Goal: Register for event/course

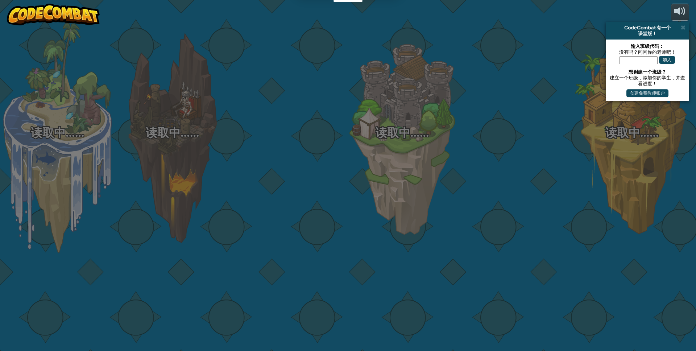
select select "zh-HANS"
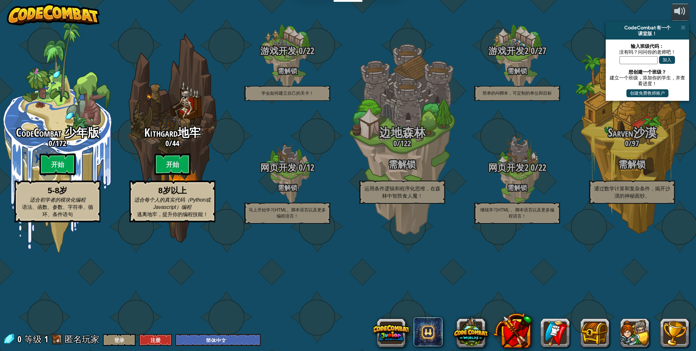
click at [78, 16] on img at bounding box center [53, 15] width 93 height 22
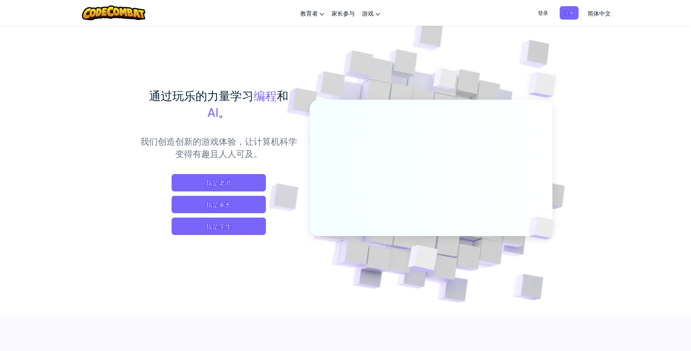
click at [592, 15] on span "简体中文" at bounding box center [599, 13] width 23 height 8
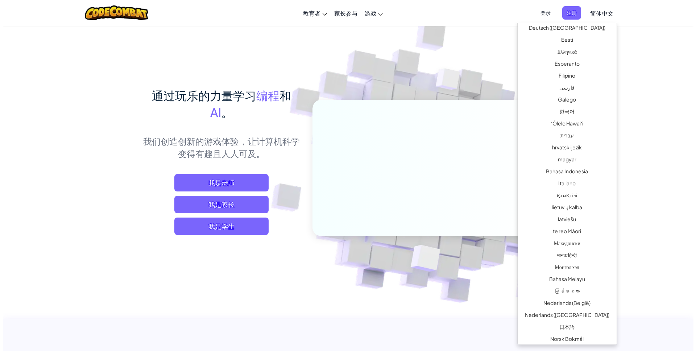
scroll to position [309, 0]
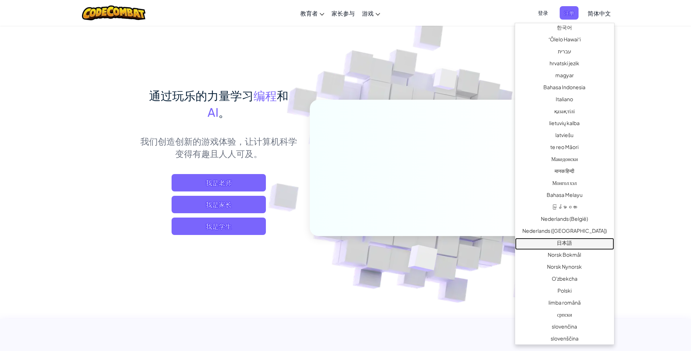
click at [577, 240] on link "日本語" at bounding box center [564, 244] width 99 height 12
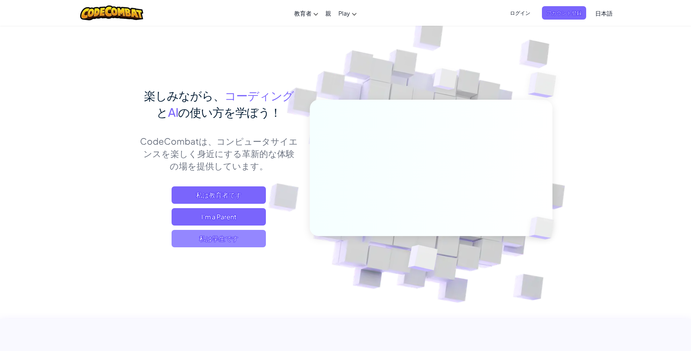
click at [215, 244] on span "私は学生です" at bounding box center [219, 238] width 94 height 17
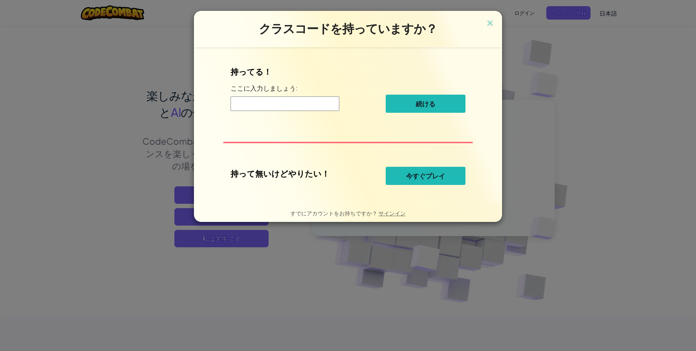
click at [419, 177] on span "今すぐプレイ" at bounding box center [425, 176] width 39 height 9
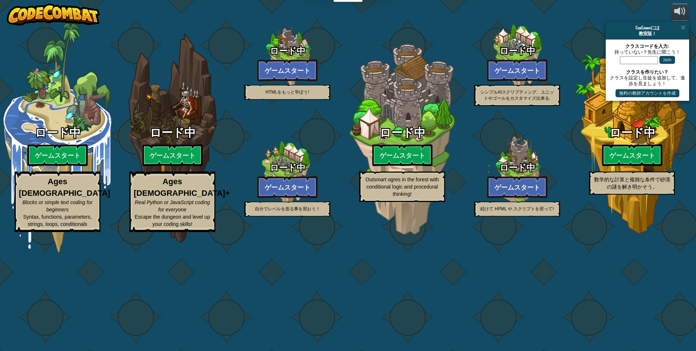
select select "ja"
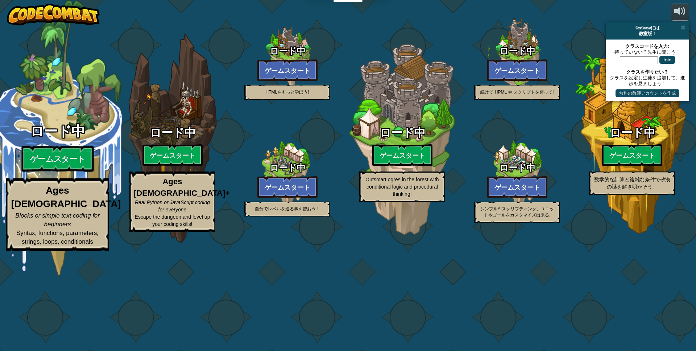
select select "ja"
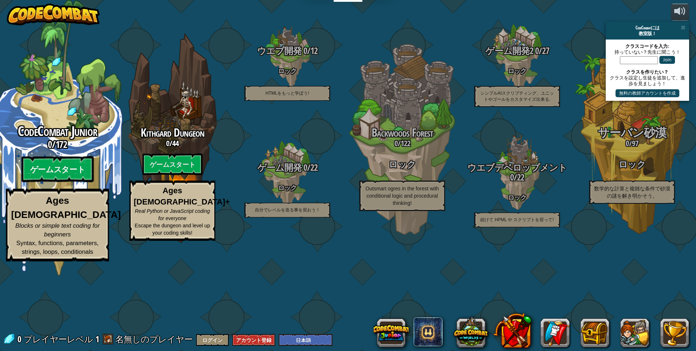
click at [73, 182] on btn "ゲームスタート" at bounding box center [57, 169] width 72 height 26
select select "ja"
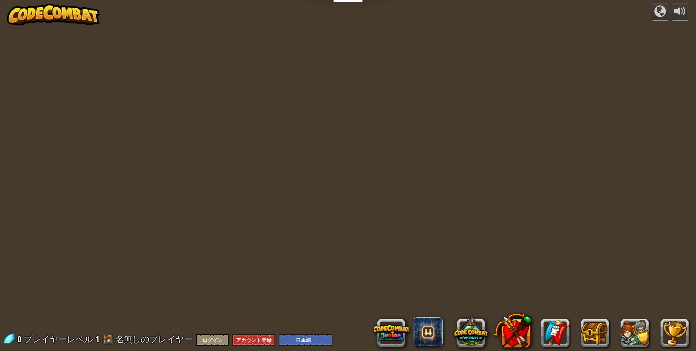
select select "ja"
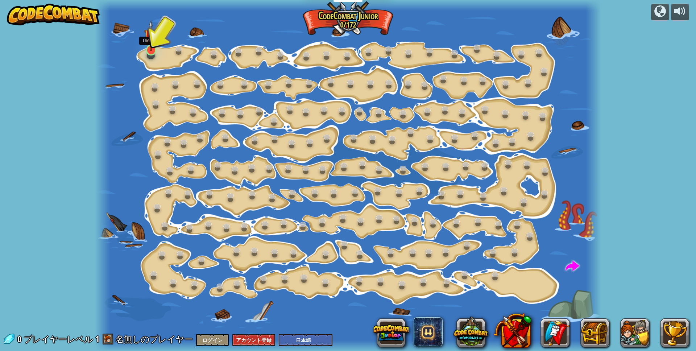
click at [150, 46] on img at bounding box center [150, 35] width 13 height 31
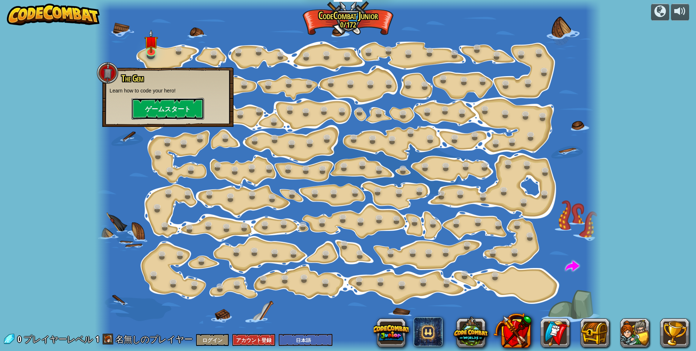
click at [174, 110] on button "ゲームスタート" at bounding box center [168, 109] width 73 height 22
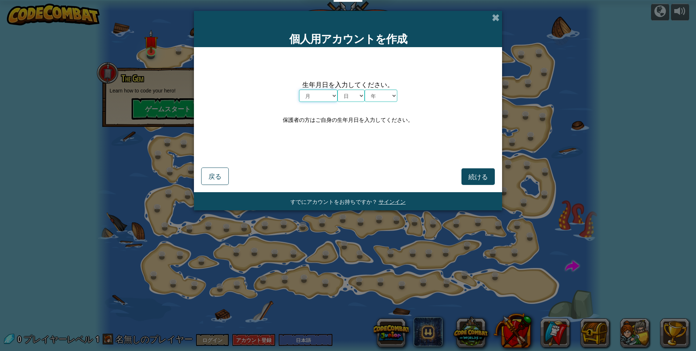
click at [317, 94] on select "月 １月 ２月 ３月 ４月 ５月 ６月 ７月 ８月 ９月 １０月 １１月 １２月" at bounding box center [318, 96] width 38 height 12
select select "2"
click at [299, 90] on select "月 １月 ２月 ３月 ４月 ５月 ６月 ７月 ８月 ９月 １０月 １１月 １２月" at bounding box center [318, 96] width 38 height 12
click at [346, 96] on select "日 1 2 3 4 5 6 7 8 9 10 11 12 13 14 15 16 17 18 19 20 21 22 23 24 25 26 27 28 29…" at bounding box center [351, 96] width 27 height 12
click at [338, 90] on select "日 1 2 3 4 5 6 7 8 9 10 11 12 13 14 15 16 17 18 19 20 21 22 23 24 25 26 27 28 29…" at bounding box center [351, 96] width 27 height 12
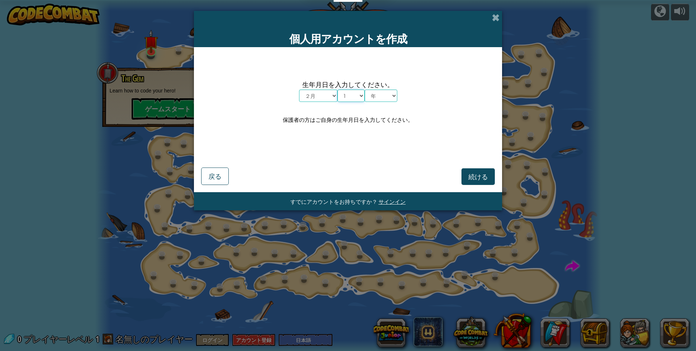
click at [358, 95] on select "日 1 2 3 4 5 6 7 8 9 10 11 12 13 14 15 16 17 18 19 20 21 22 23 24 25 26 27 28 29…" at bounding box center [351, 96] width 27 height 12
select select "14"
click at [338, 90] on select "日 1 2 3 4 5 6 7 8 9 10 11 12 13 14 15 16 17 18 19 20 21 22 23 24 25 26 27 28 29…" at bounding box center [351, 96] width 27 height 12
click at [388, 94] on select "年 2025 2024 2023 2022 2021 2020 2019 2018 2017 2016 2015 2014 2013 2012 2011 20…" at bounding box center [381, 96] width 33 height 12
select select "2018"
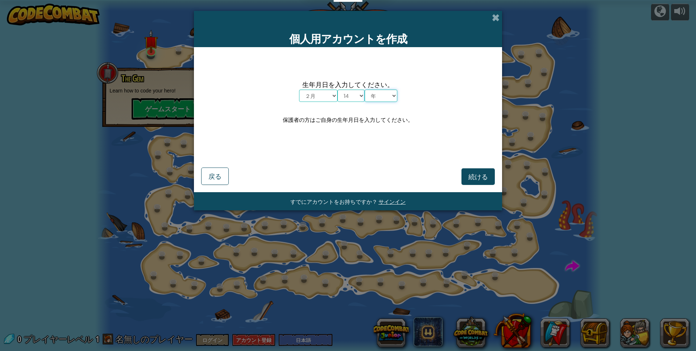
click at [365, 90] on select "年 2025 2024 2023 2022 2021 2020 2019 2018 2017 2016 2015 2014 2013 2012 2011 20…" at bounding box center [381, 96] width 33 height 12
click at [481, 176] on span "続ける" at bounding box center [479, 176] width 20 height 8
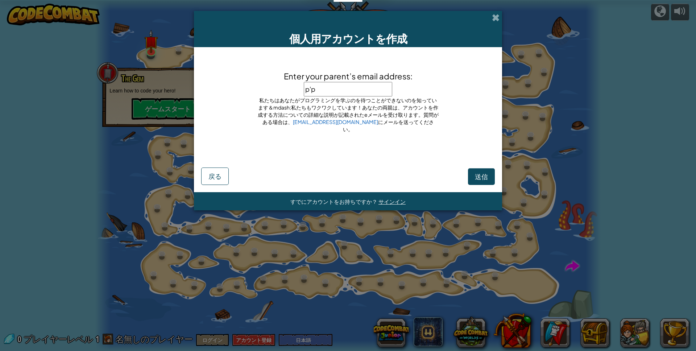
type input "p"
type input "ppqqing66@gmail.com"
click button "送信" at bounding box center [481, 176] width 27 height 17
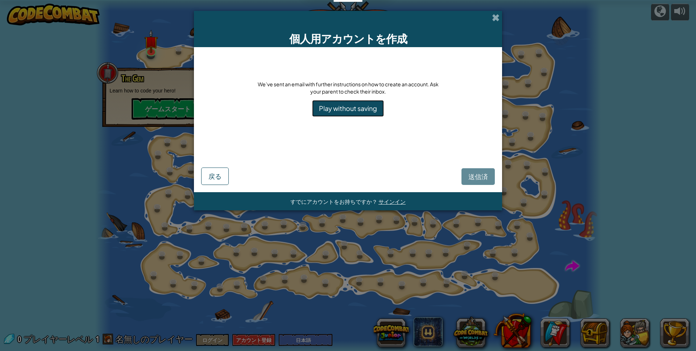
click at [343, 108] on link "Play without saving" at bounding box center [348, 108] width 72 height 17
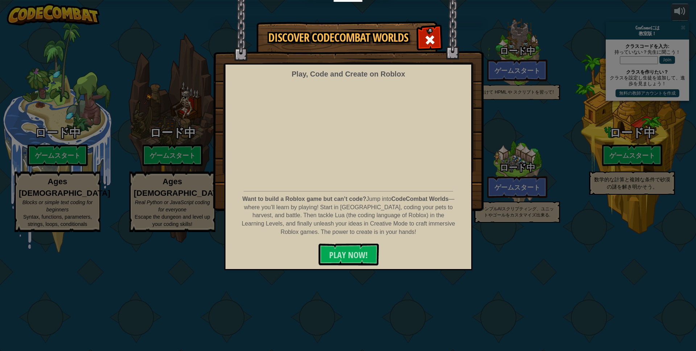
select select "ja"
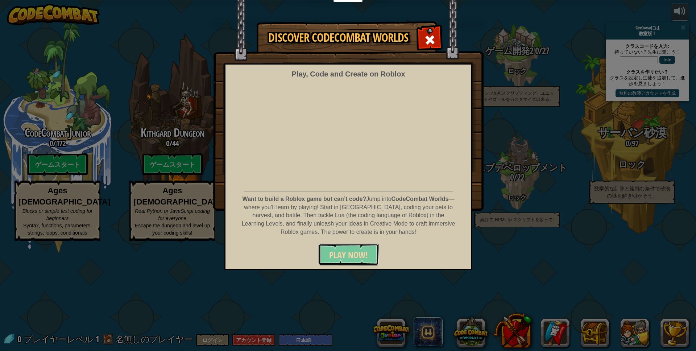
click at [349, 257] on span "PLAY NOW!" at bounding box center [348, 255] width 39 height 12
click at [428, 36] on span at bounding box center [430, 40] width 12 height 12
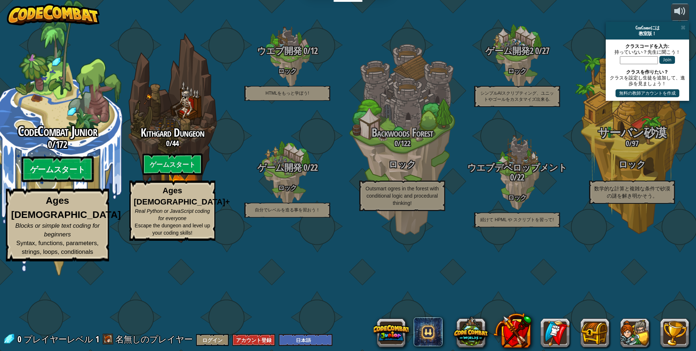
click at [44, 182] on btn "ゲームスタート" at bounding box center [57, 169] width 72 height 26
select select "ja"
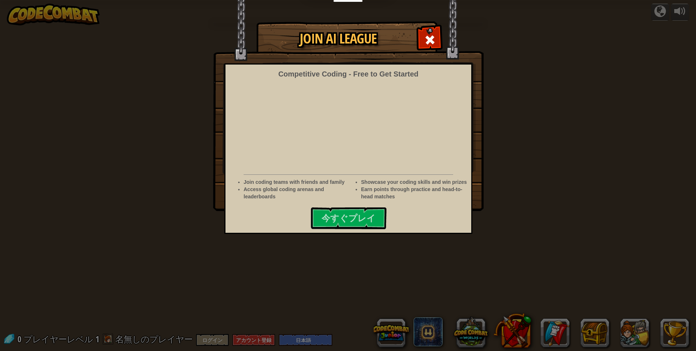
select select "ja"
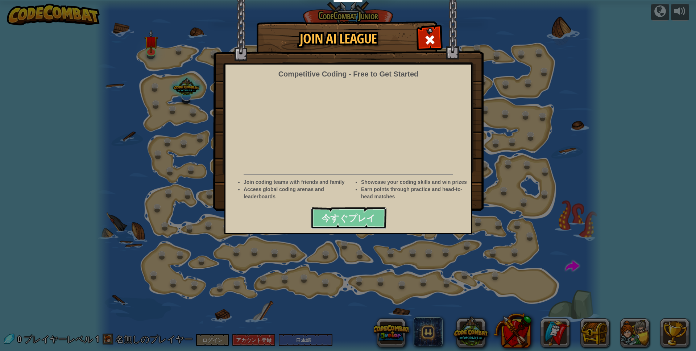
click at [368, 216] on span "今すぐプレイ" at bounding box center [349, 218] width 54 height 12
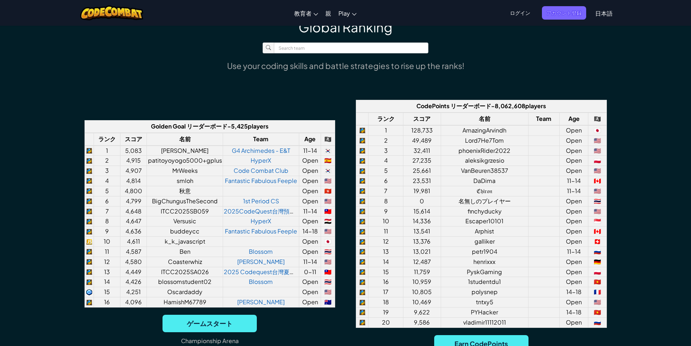
scroll to position [581, 0]
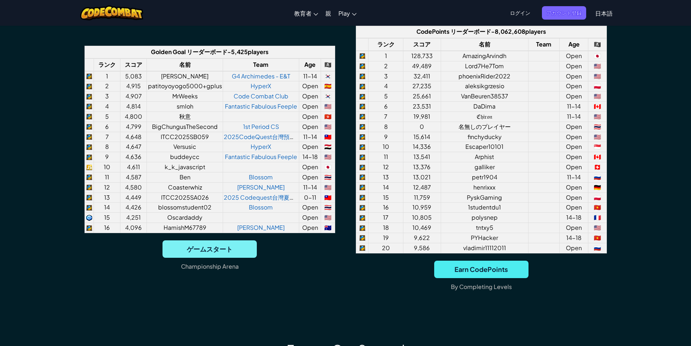
click at [229, 253] on span "ゲームスタート" at bounding box center [209, 248] width 94 height 17
